Goal: Task Accomplishment & Management: Manage account settings

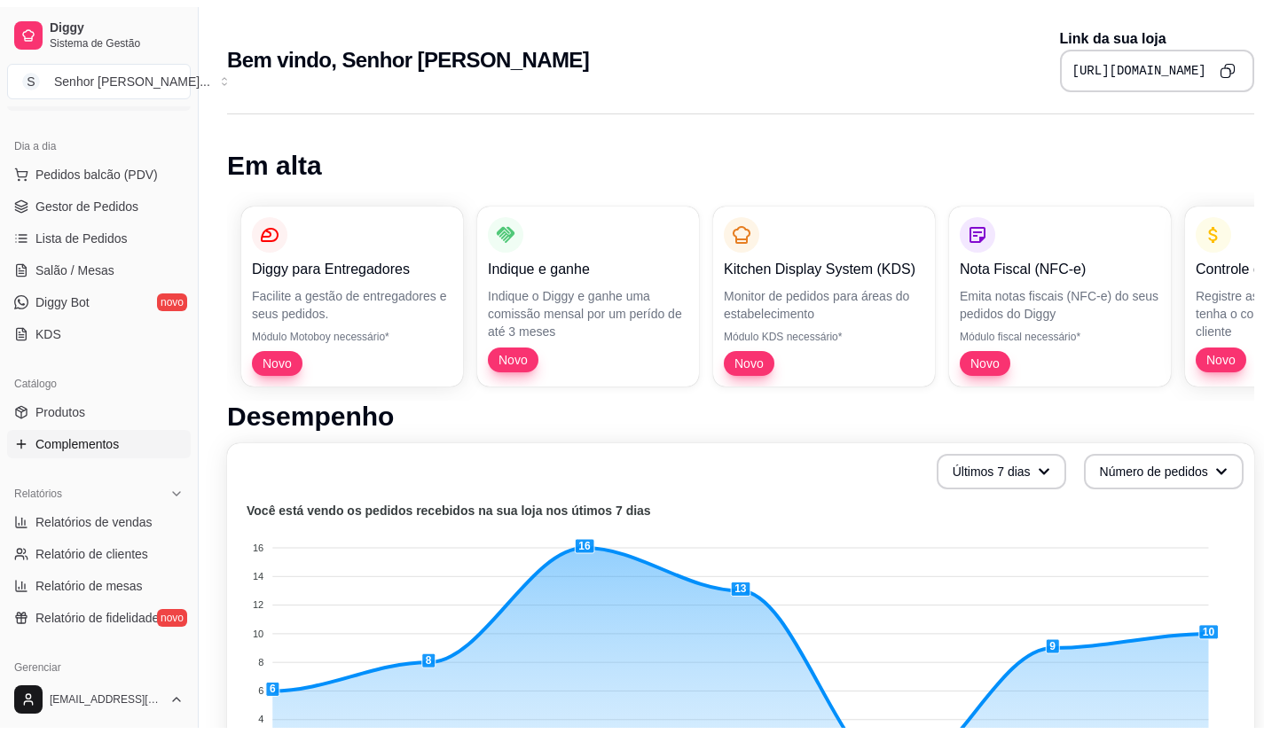
scroll to position [177, 0]
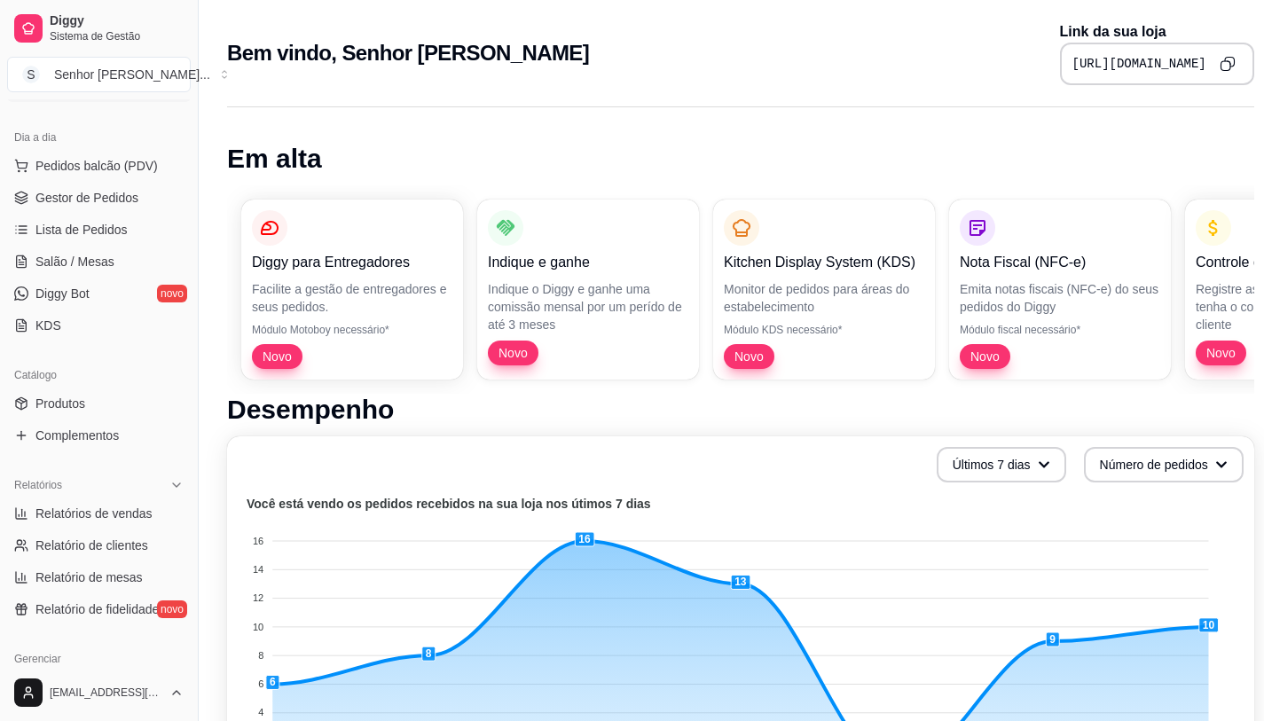
click at [98, 387] on div "Catálogo" at bounding box center [99, 375] width 184 height 28
click at [112, 402] on link "Produtos" at bounding box center [99, 403] width 184 height 28
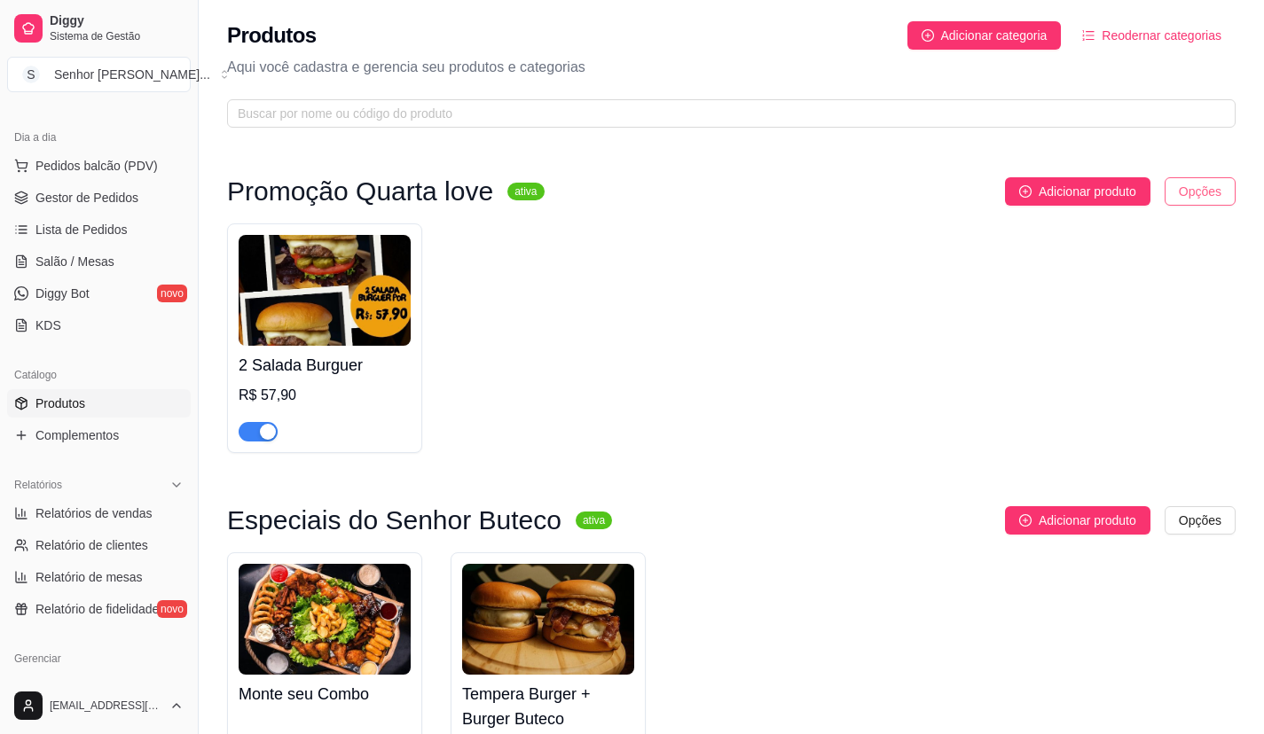
click at [1206, 195] on html "Diggy Sistema de Gestão S Senhor Buteco ... Loja fechada Período gratuito até 2…" at bounding box center [632, 367] width 1264 height 734
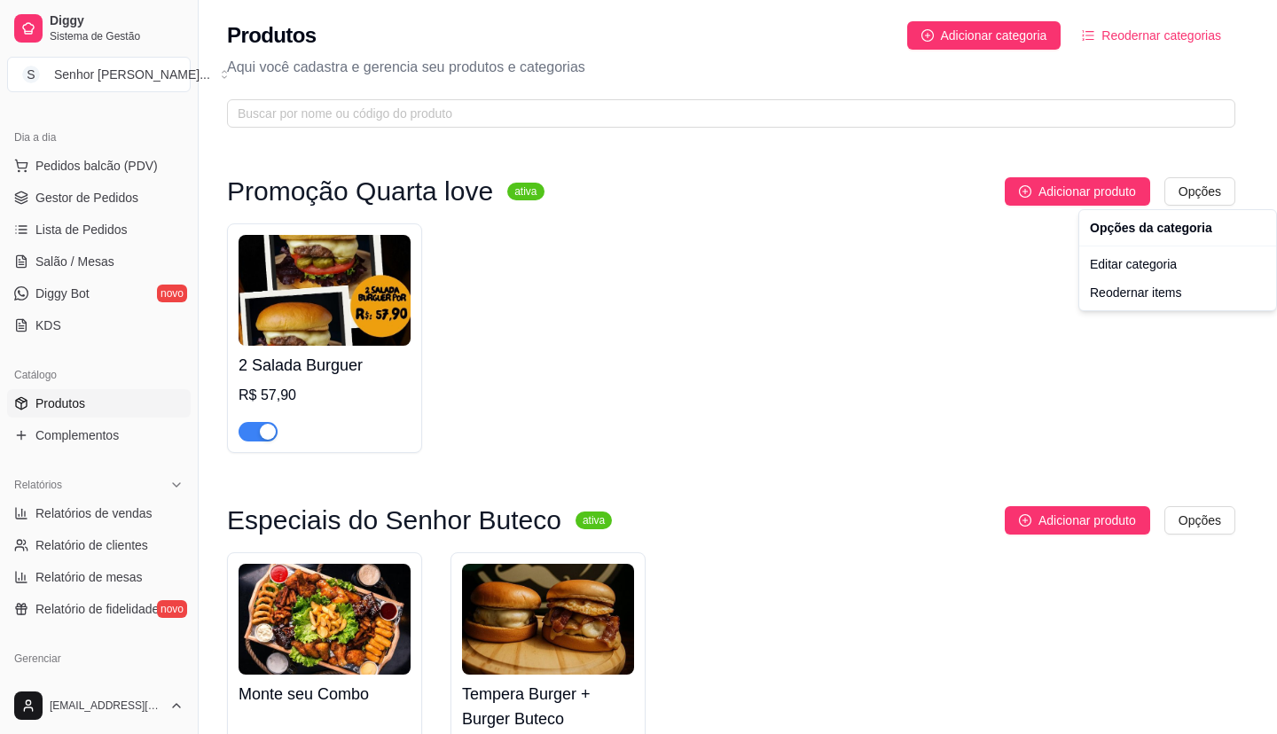
click at [888, 406] on html "Diggy Sistema de Gestão S Senhor Buteco ... Loja fechada Período gratuito até 2…" at bounding box center [638, 367] width 1277 height 734
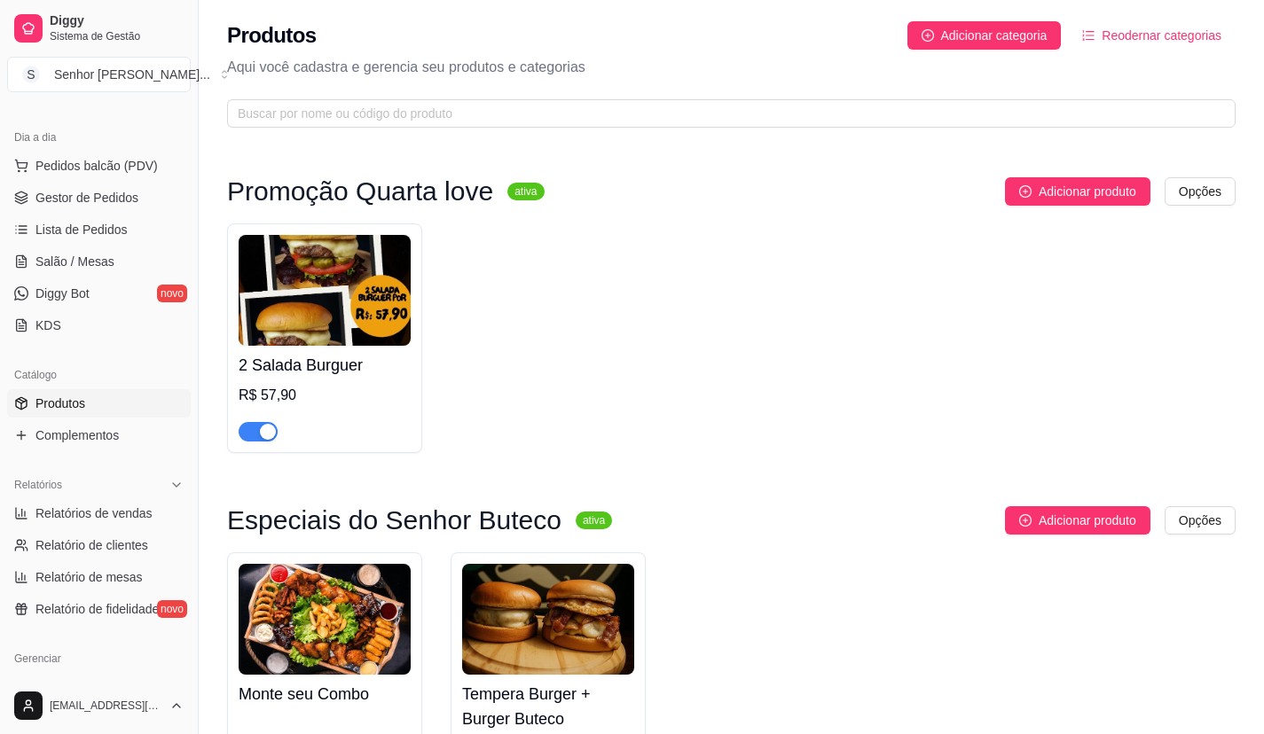
click at [248, 439] on span "button" at bounding box center [258, 432] width 39 height 20
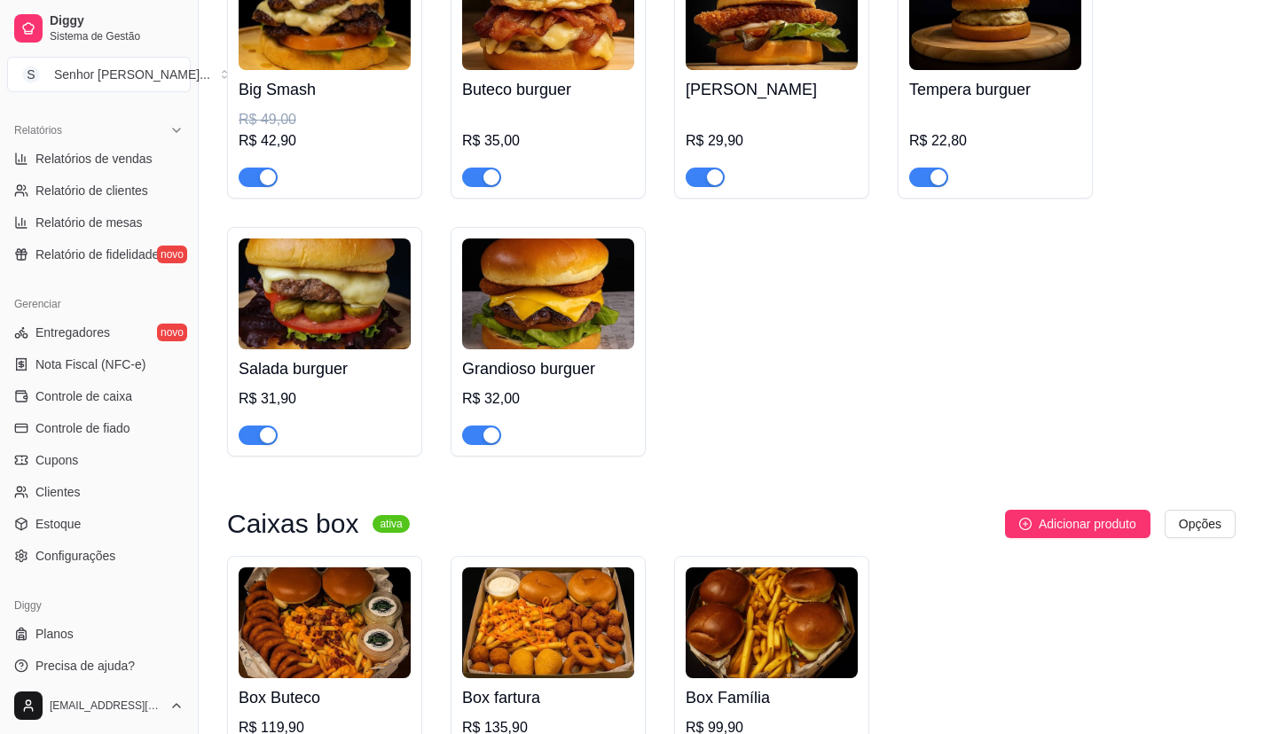
scroll to position [542, 0]
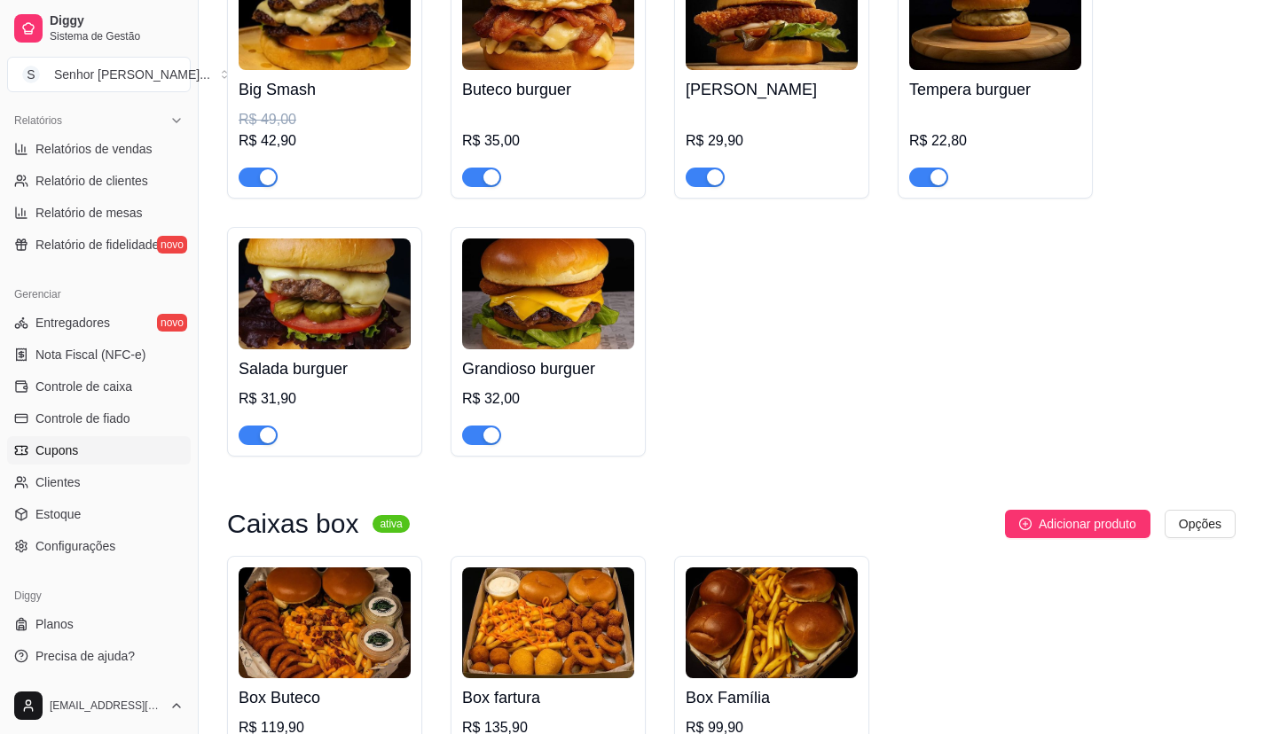
click at [100, 456] on link "Cupons" at bounding box center [99, 450] width 184 height 28
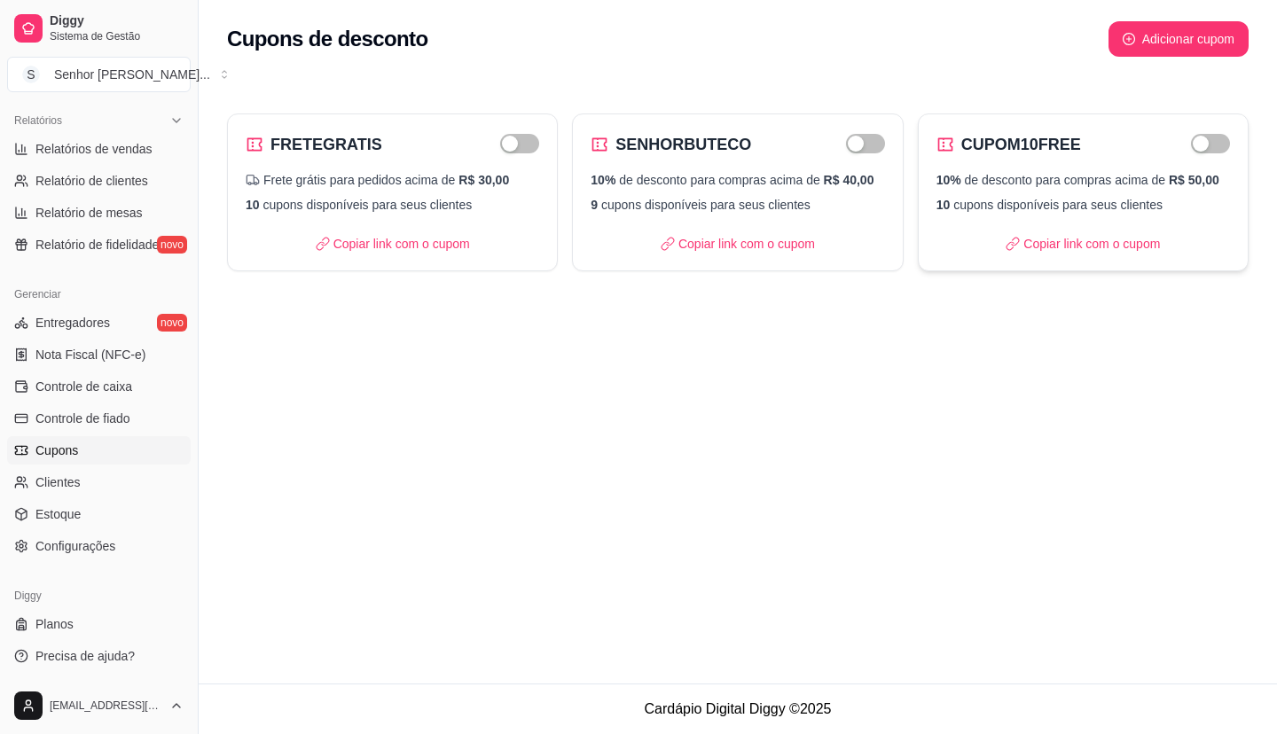
click at [1067, 190] on div "10% de desconto para compras acima de R$ 50,00 10 cupons disponíveis para seus …" at bounding box center [1084, 192] width 294 height 43
select select "PERCENTAGE"
click at [419, 201] on p "10 cupons disponíveis para seus clientes" at bounding box center [393, 205] width 294 height 18
select select "FREE_DELIVERY_FEE"
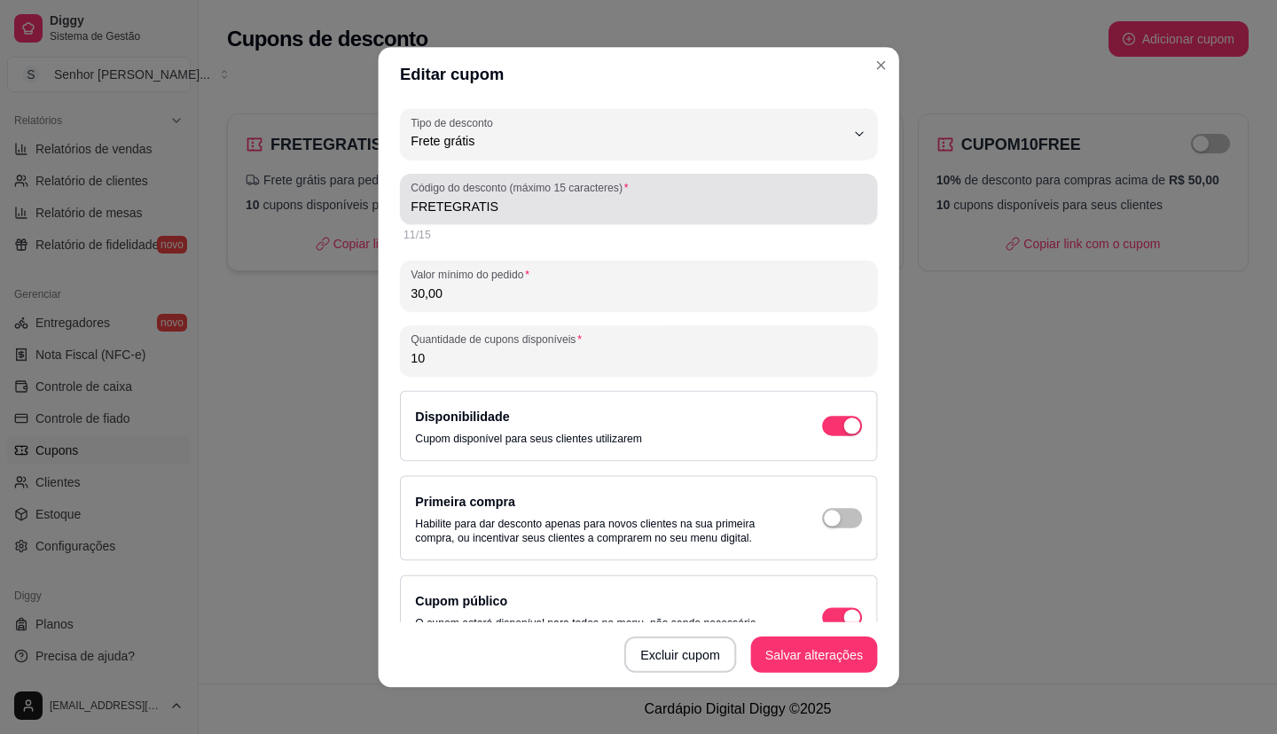
scroll to position [17, 0]
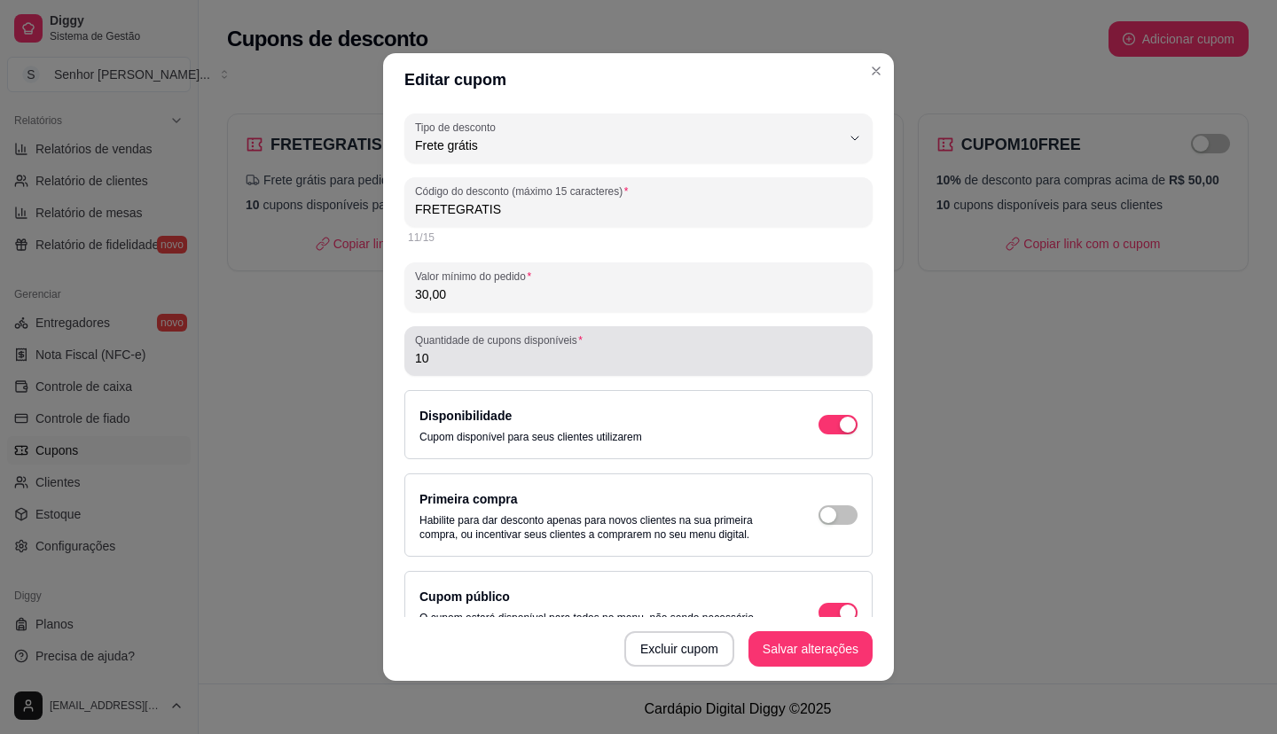
click at [535, 360] on input "10" at bounding box center [638, 358] width 447 height 18
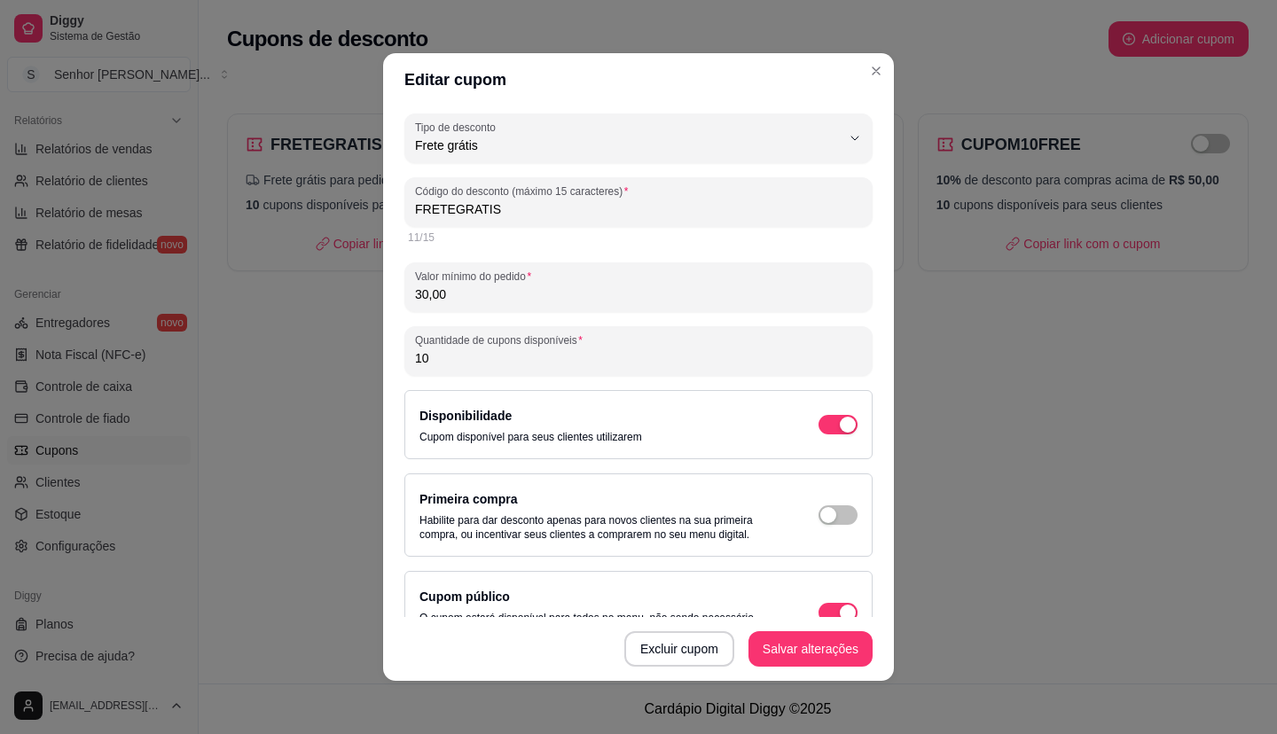
type input "1"
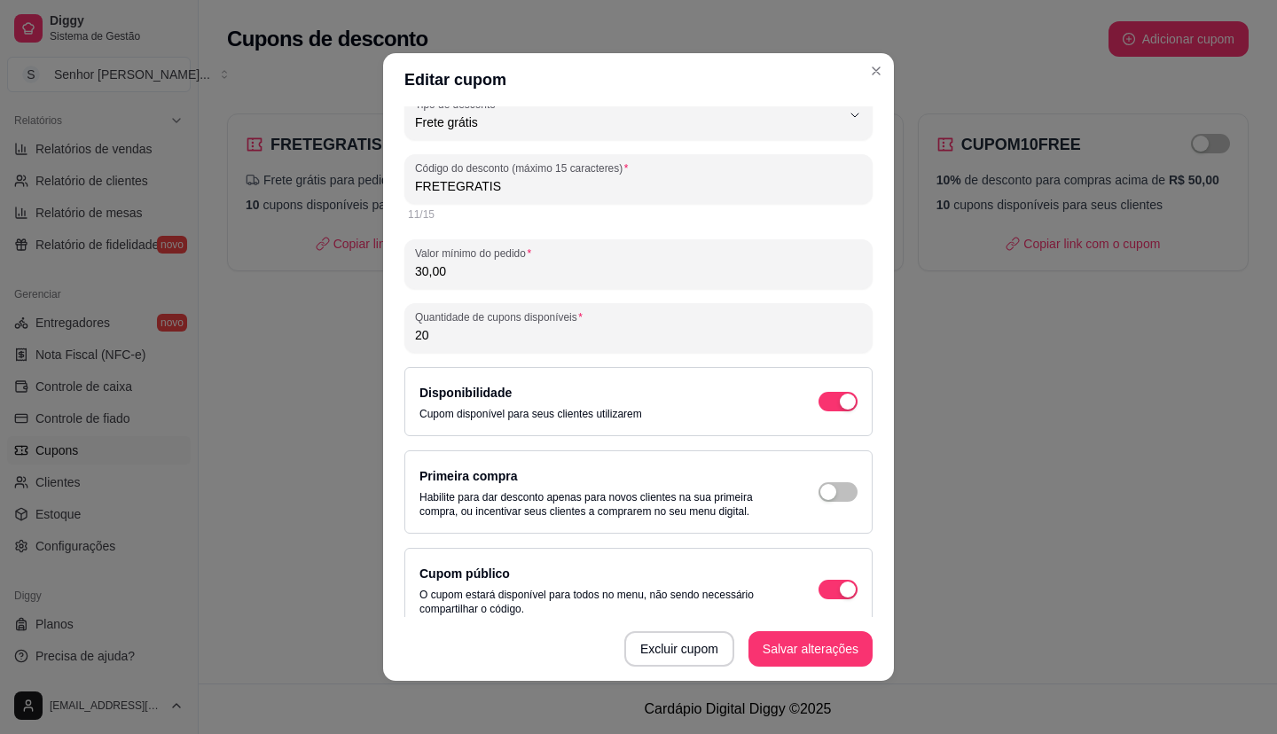
scroll to position [44, 0]
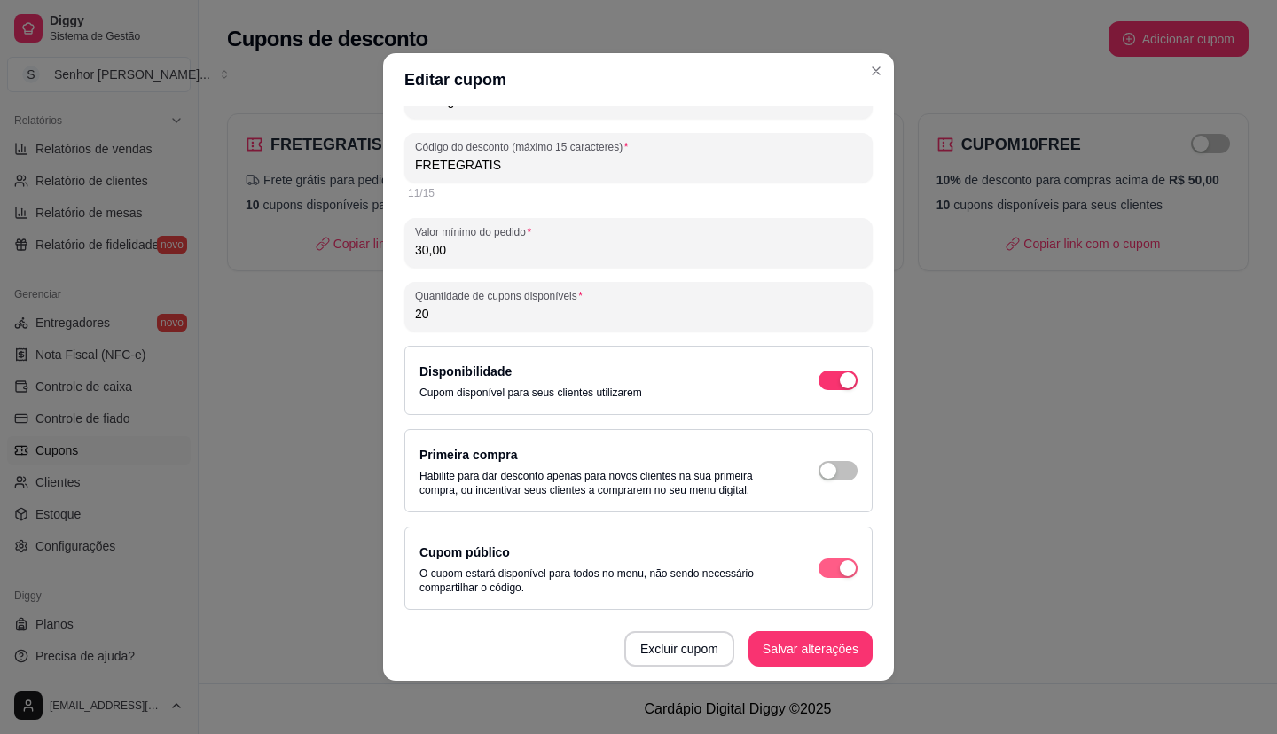
type input "20"
click at [819, 568] on span "button" at bounding box center [838, 569] width 39 height 20
click at [827, 390] on span "button" at bounding box center [838, 381] width 39 height 20
click at [819, 390] on span "button" at bounding box center [838, 381] width 39 height 20
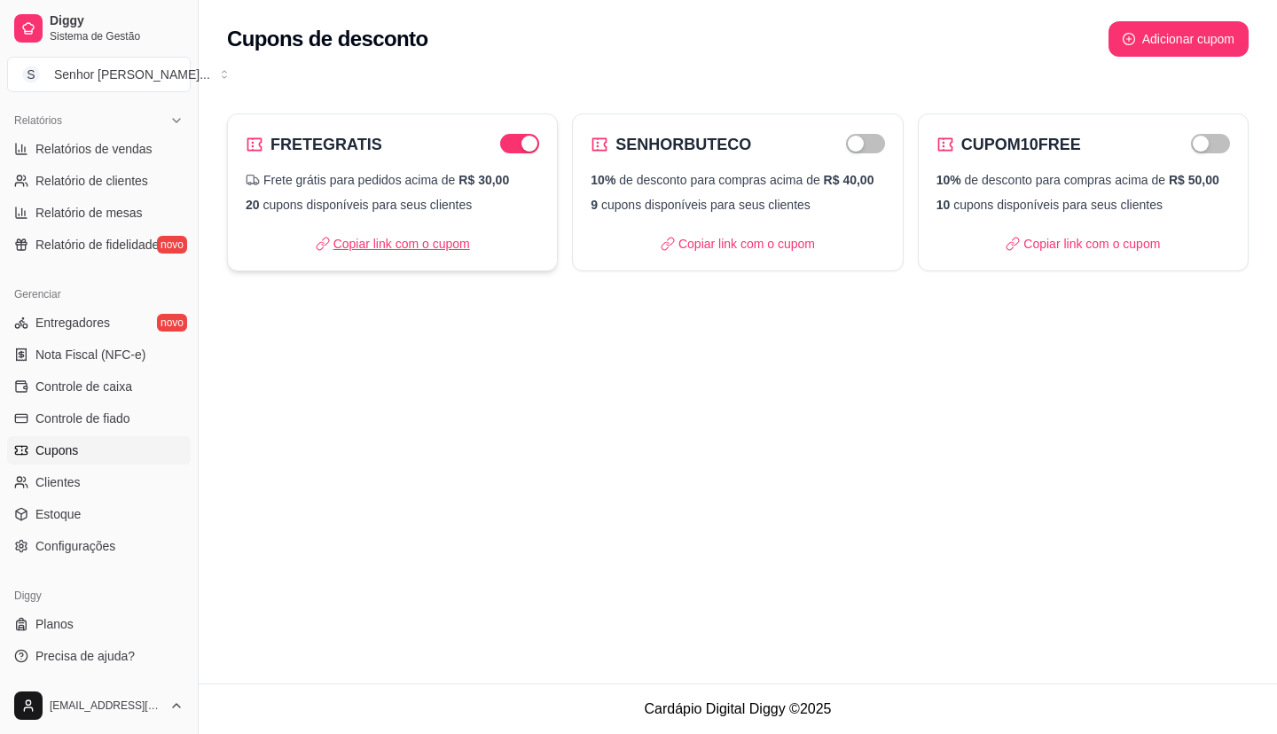
click at [435, 241] on p "Copiar link com o cupom" at bounding box center [393, 244] width 154 height 18
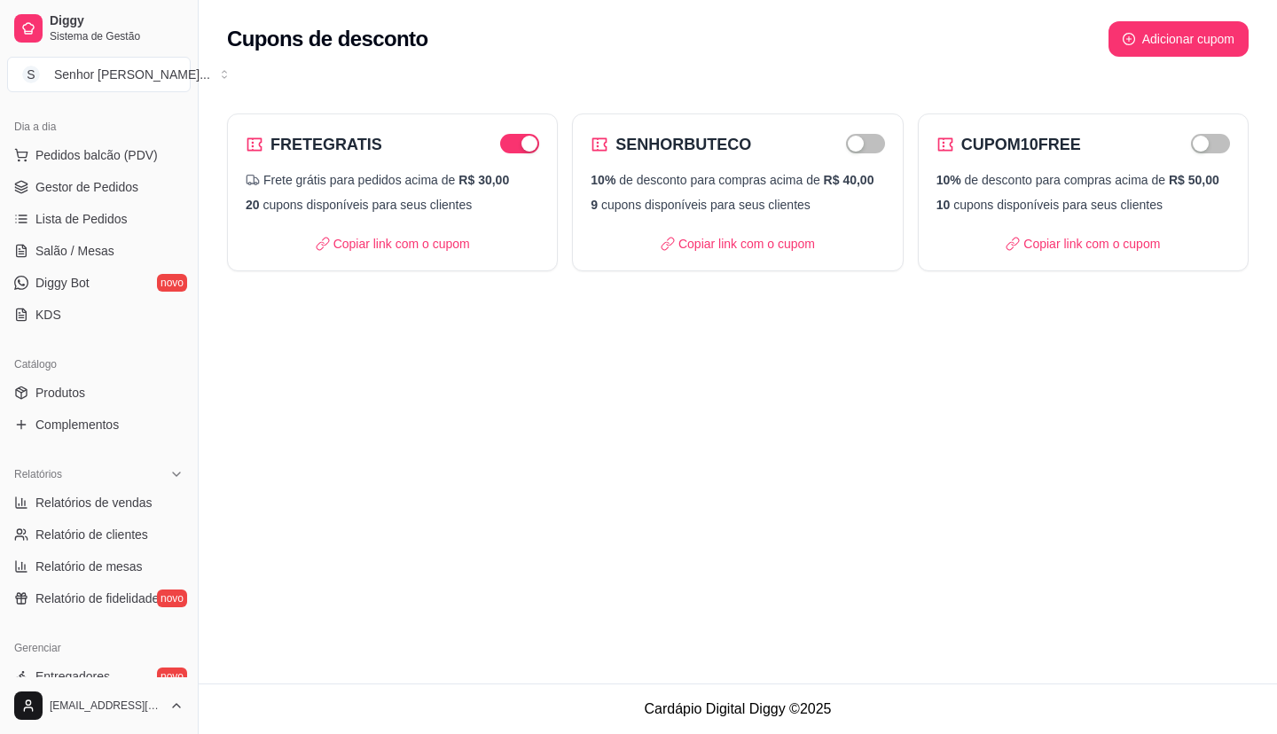
scroll to position [187, 0]
